Goal: Find specific page/section: Find specific page/section

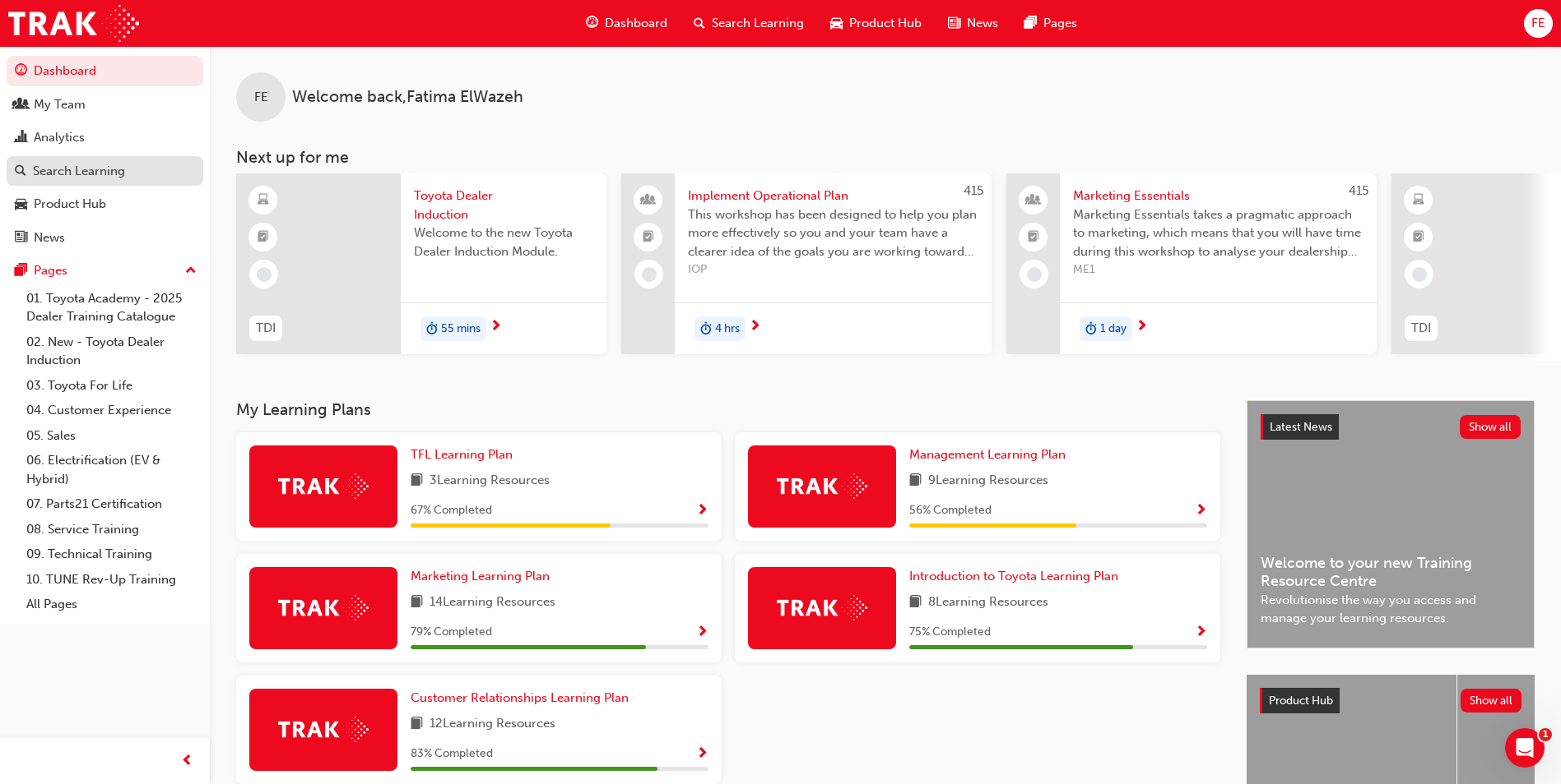
click at [99, 174] on div "Search Learning" at bounding box center [78, 171] width 92 height 19
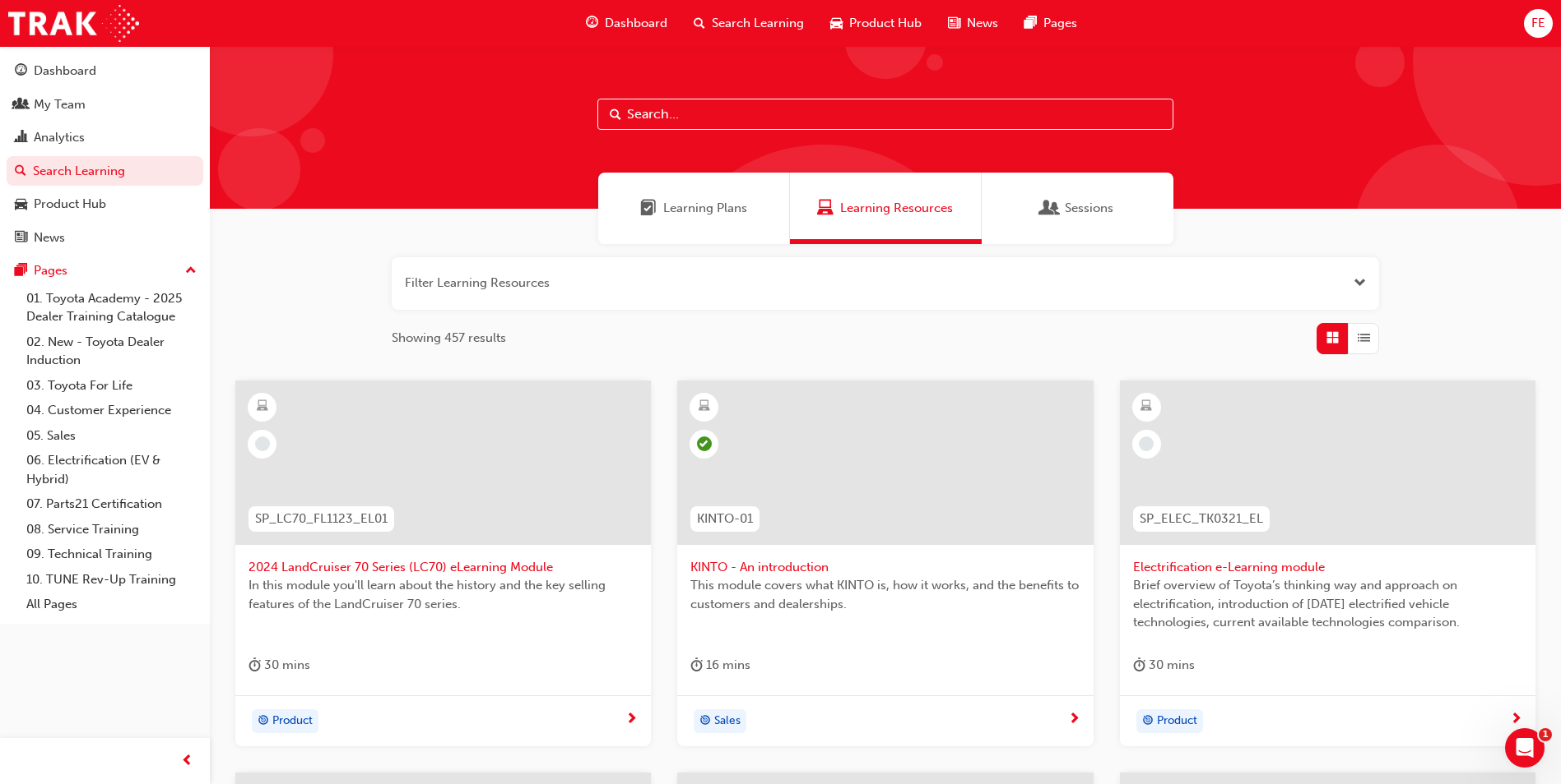
click at [724, 105] on input "text" at bounding box center [885, 115] width 576 height 32
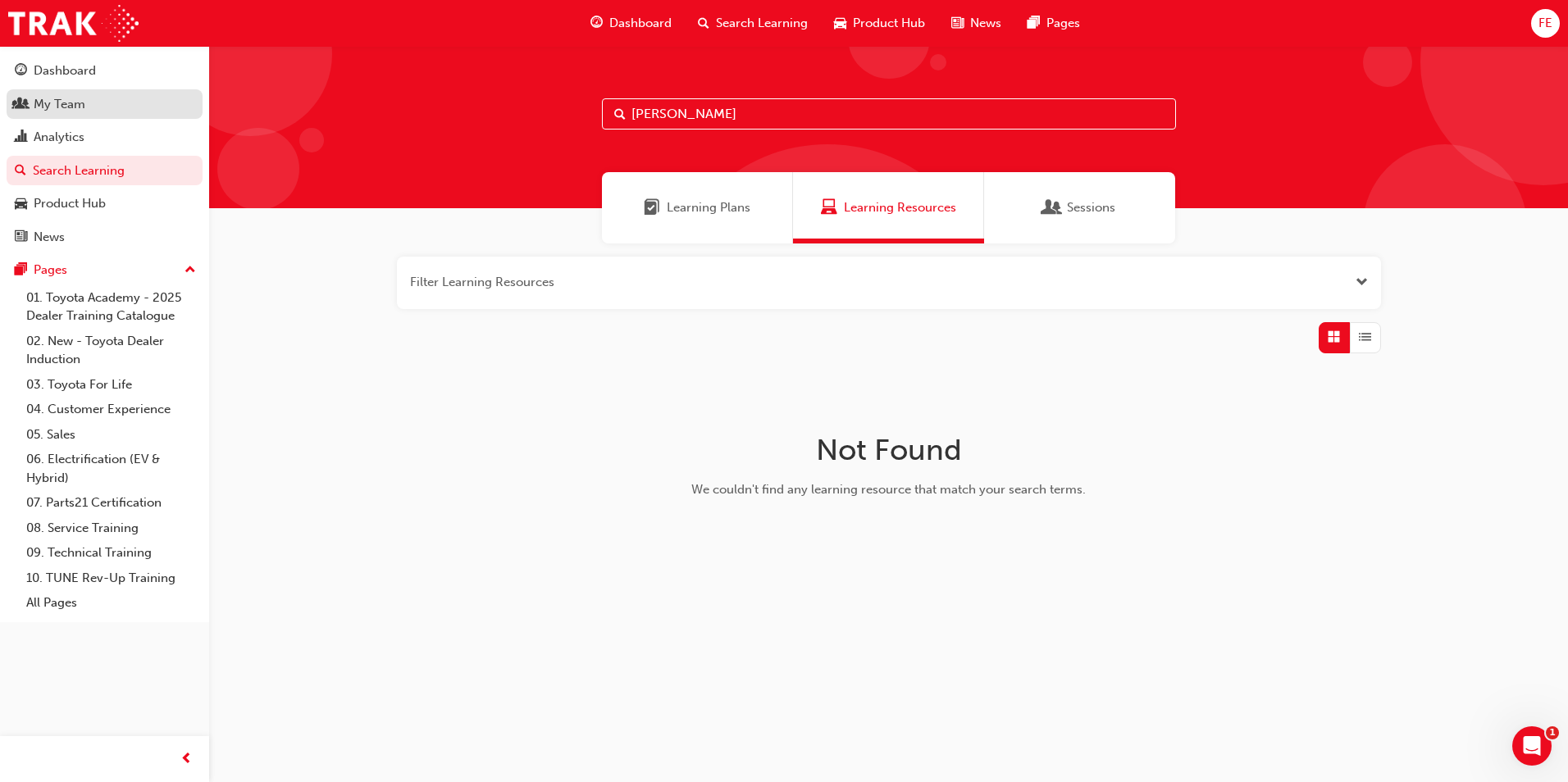
type input "[PERSON_NAME]"
click at [102, 102] on div "My Team" at bounding box center [105, 105] width 179 height 21
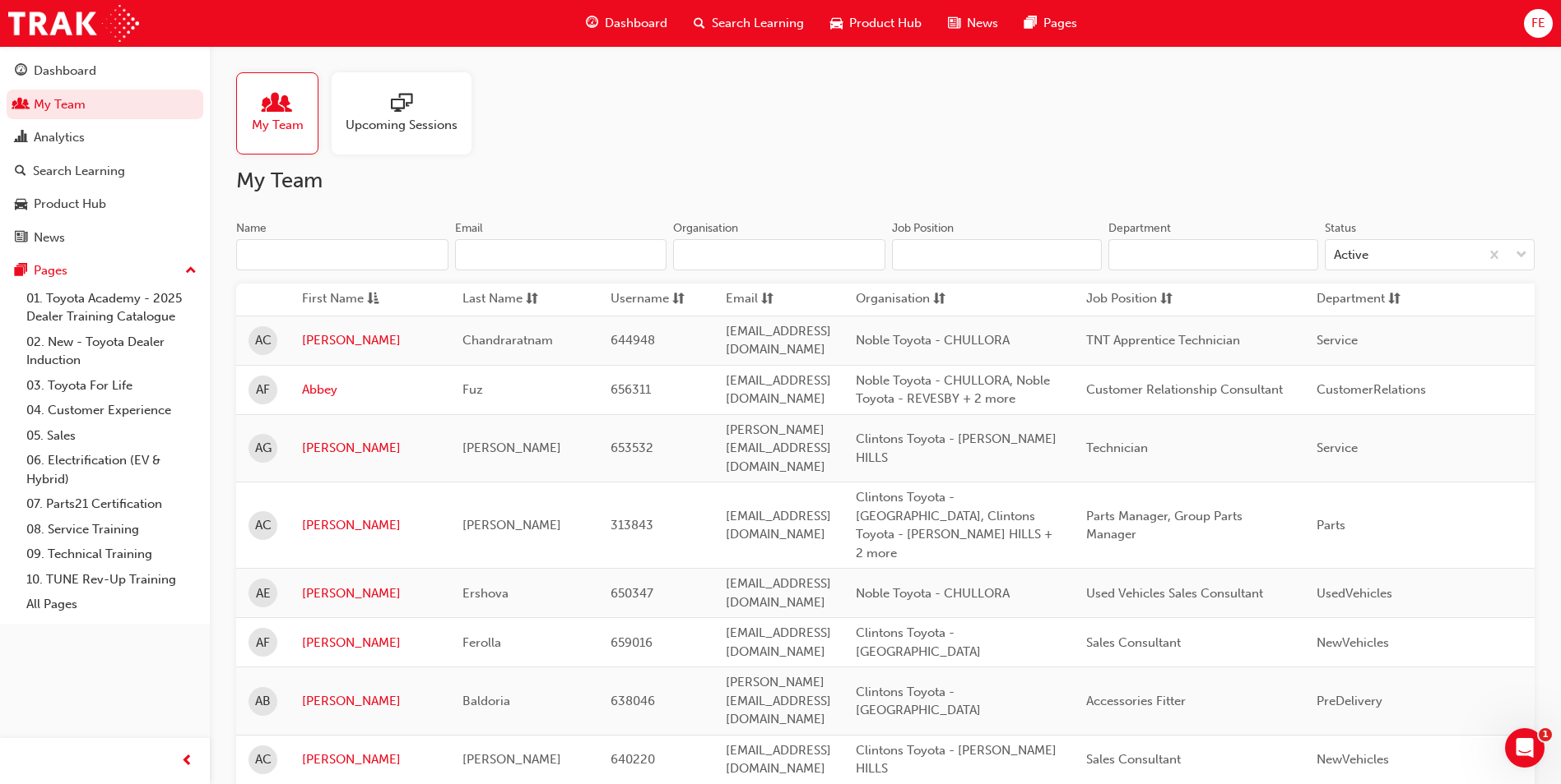
click at [354, 245] on input "Name" at bounding box center [342, 255] width 213 height 32
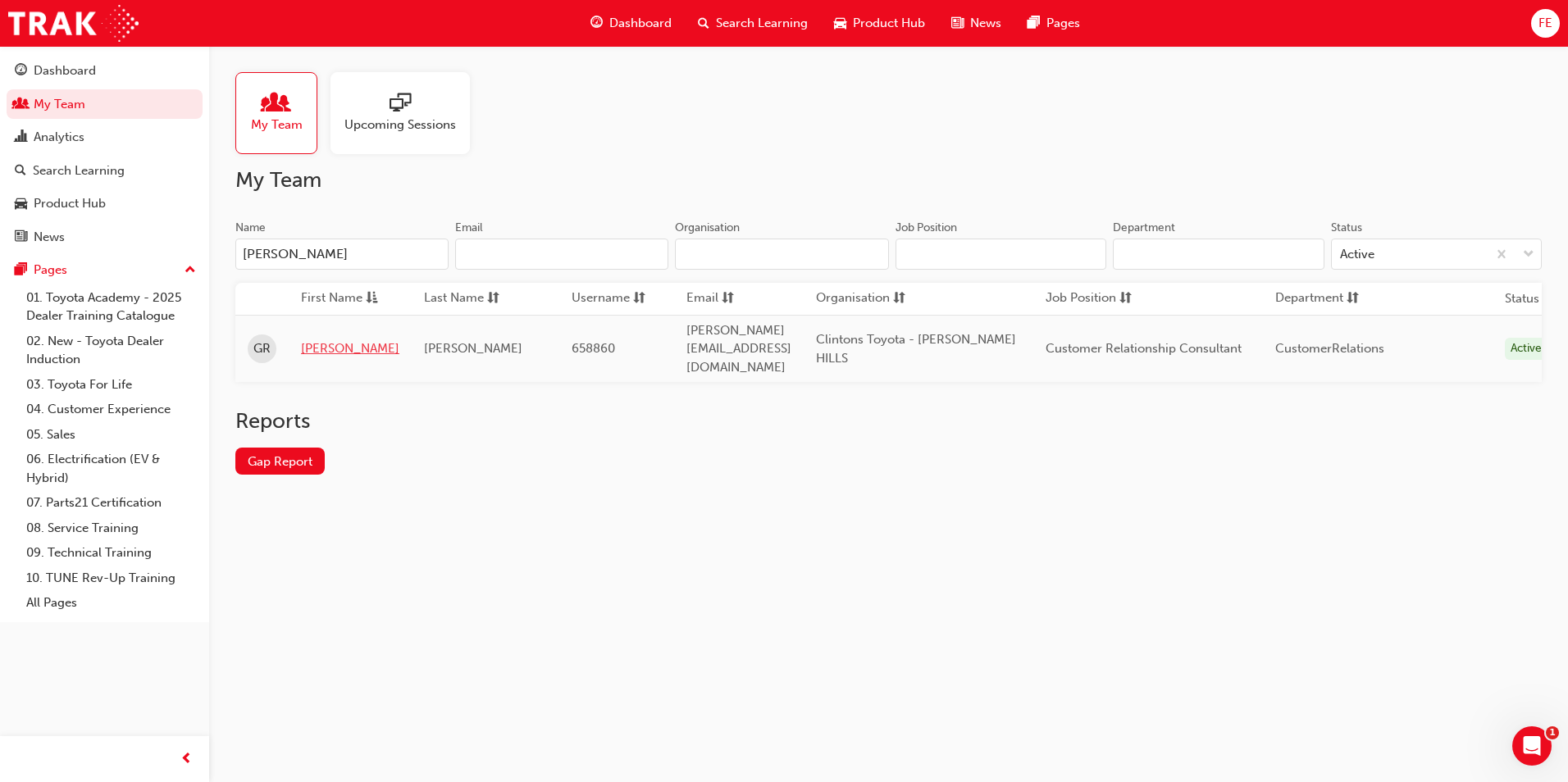
type input "[PERSON_NAME]"
click at [351, 339] on link "[PERSON_NAME]" at bounding box center [350, 348] width 99 height 19
